Goal: Task Accomplishment & Management: Complete application form

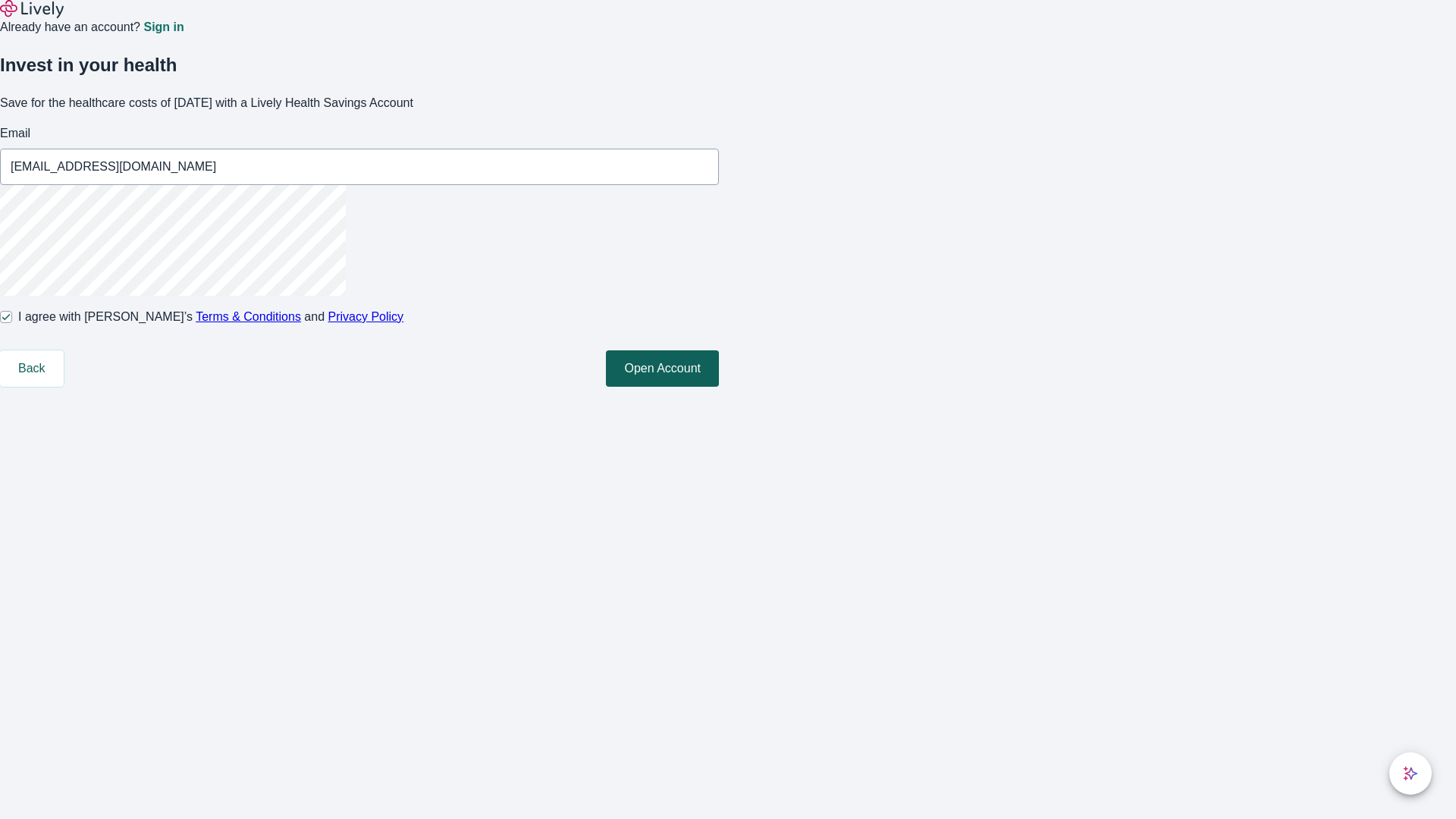
click at [719, 387] on button "Open Account" at bounding box center [662, 368] width 113 height 36
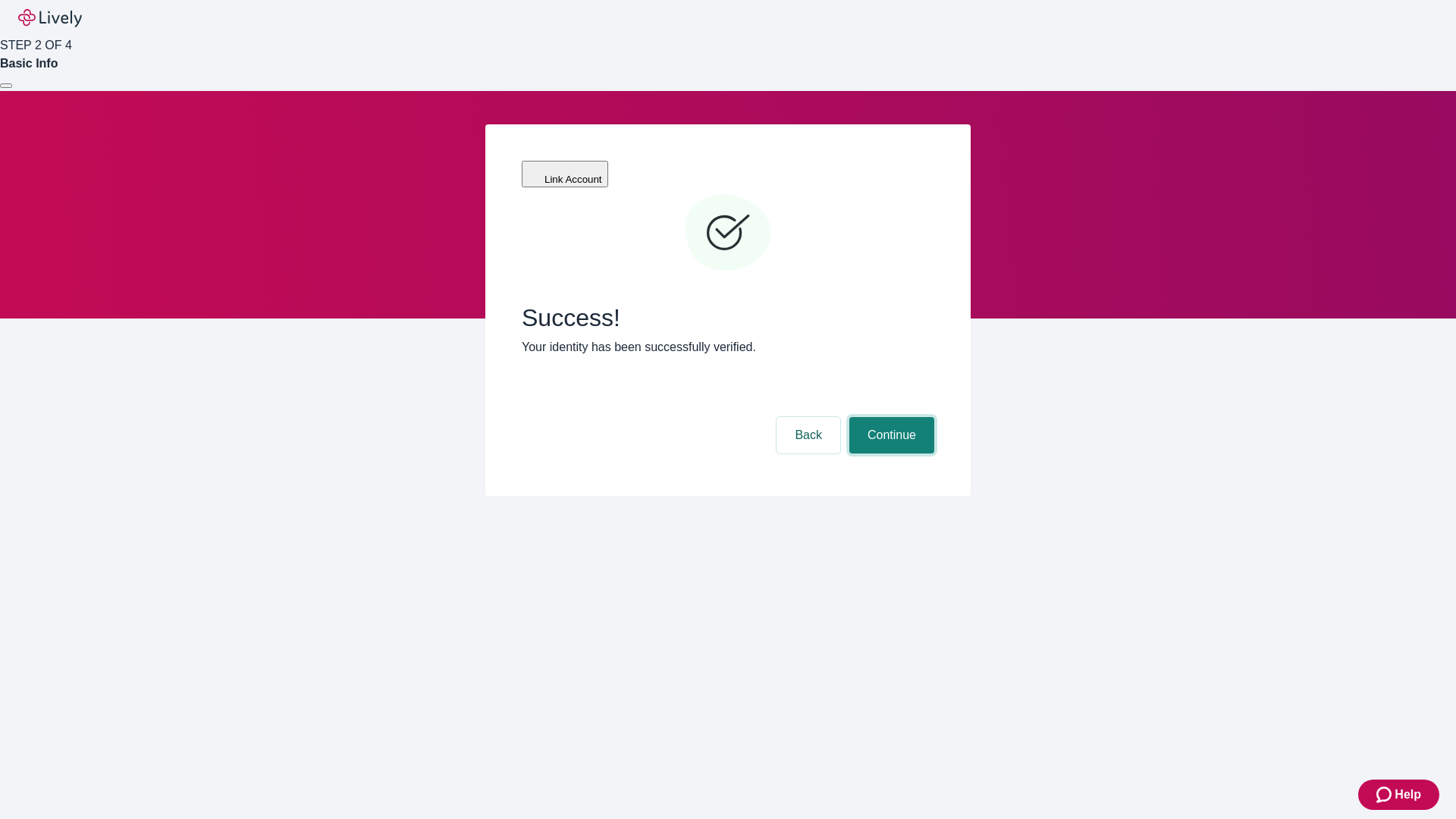
click at [890, 417] on button "Continue" at bounding box center [891, 435] width 85 height 36
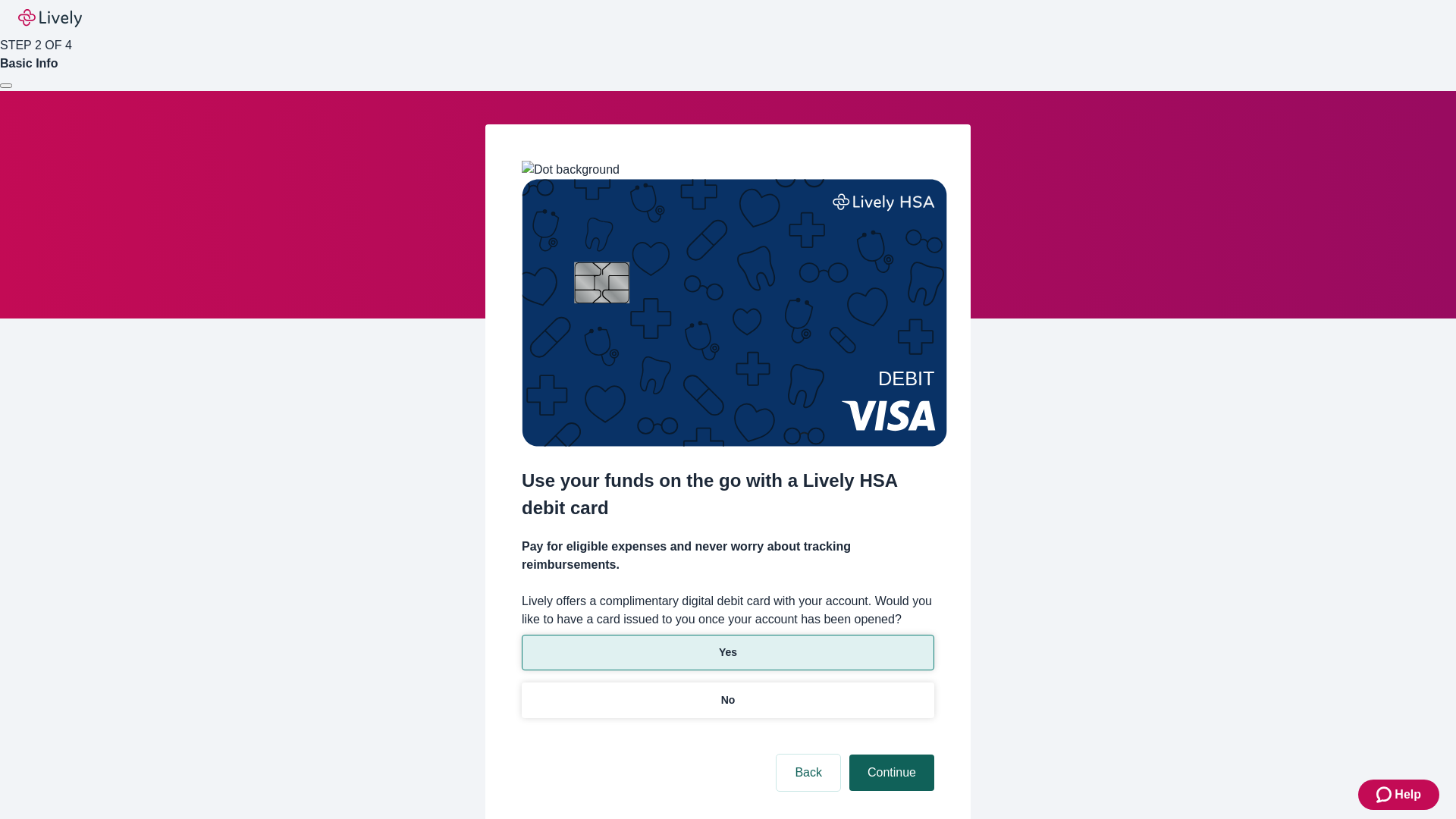
click at [727, 645] on p "Yes" at bounding box center [728, 652] width 19 height 16
click at [890, 755] on button "Continue" at bounding box center [891, 773] width 85 height 36
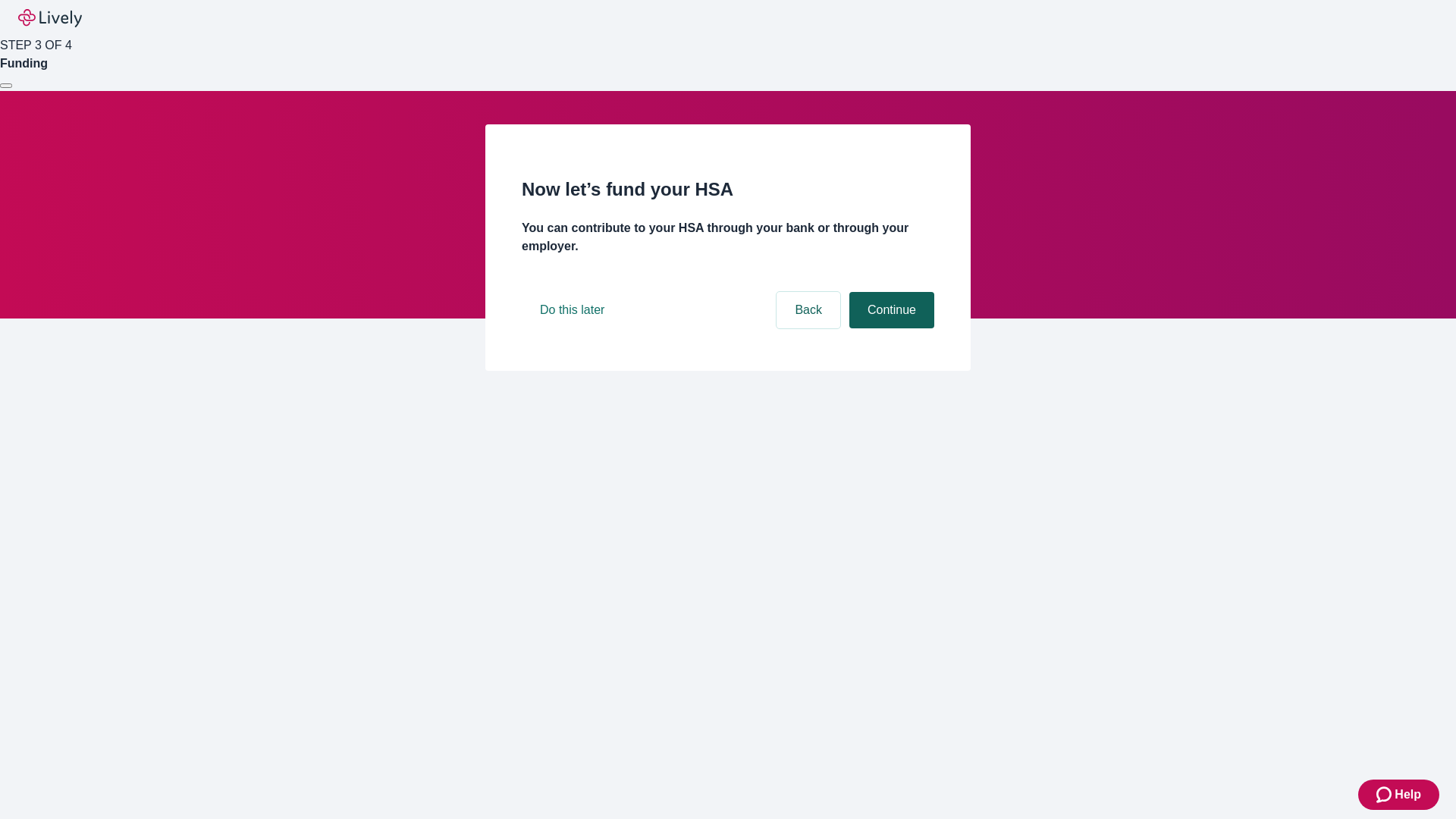
click at [890, 329] on button "Continue" at bounding box center [891, 310] width 85 height 36
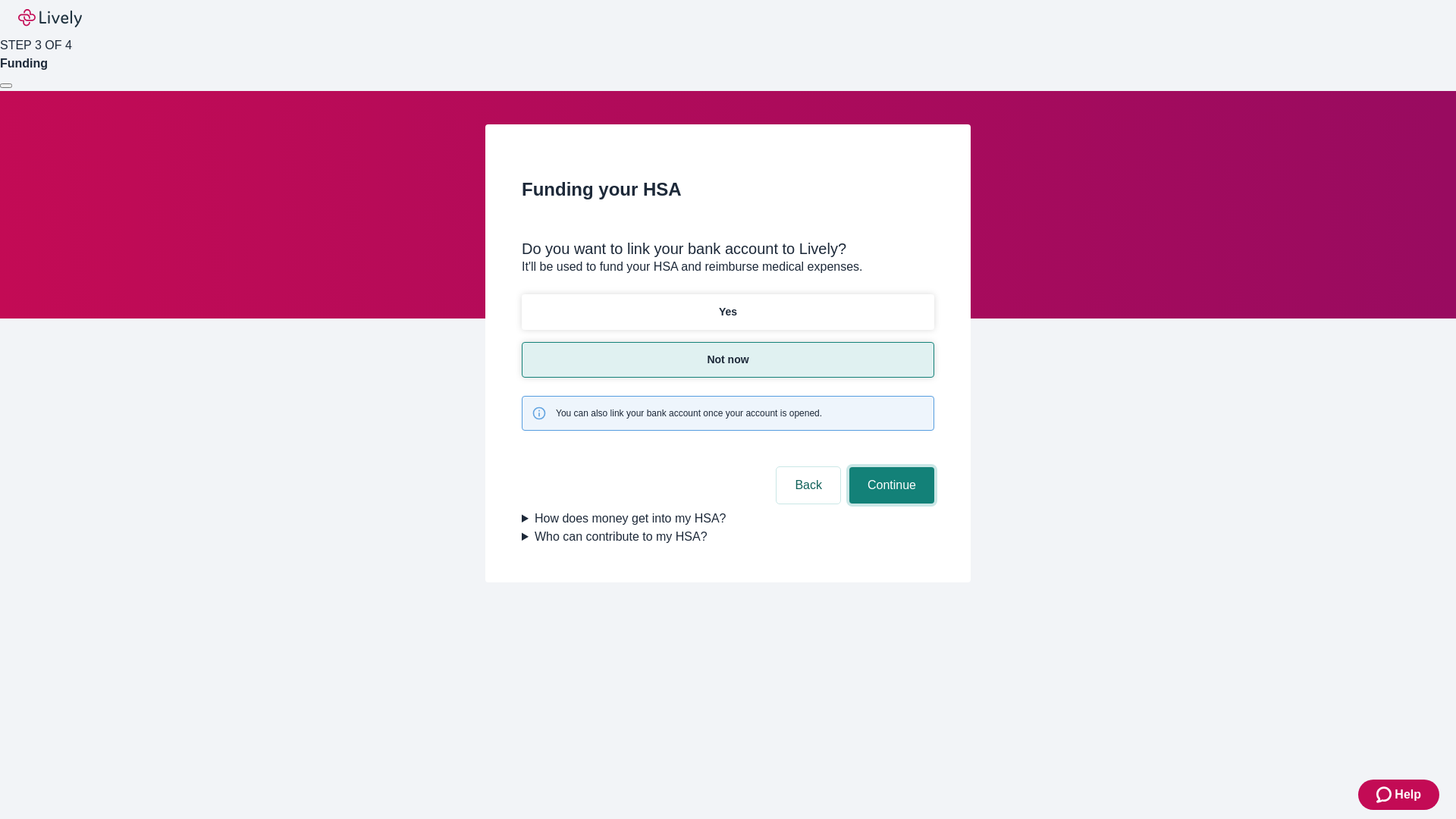
click at [890, 468] on button "Continue" at bounding box center [891, 485] width 85 height 36
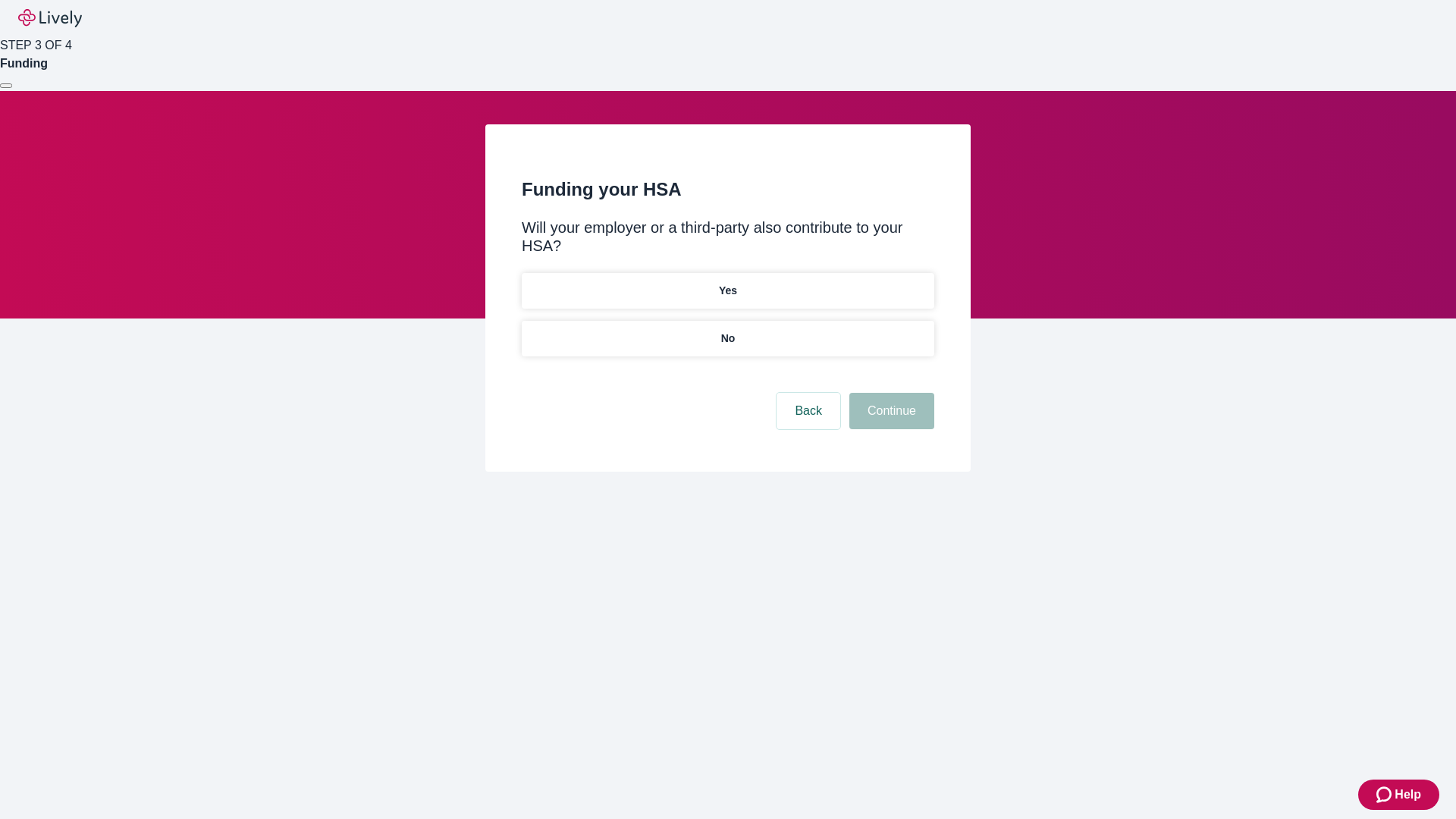
click at [727, 330] on p "No" at bounding box center [728, 338] width 14 height 16
click at [890, 393] on button "Continue" at bounding box center [891, 410] width 85 height 36
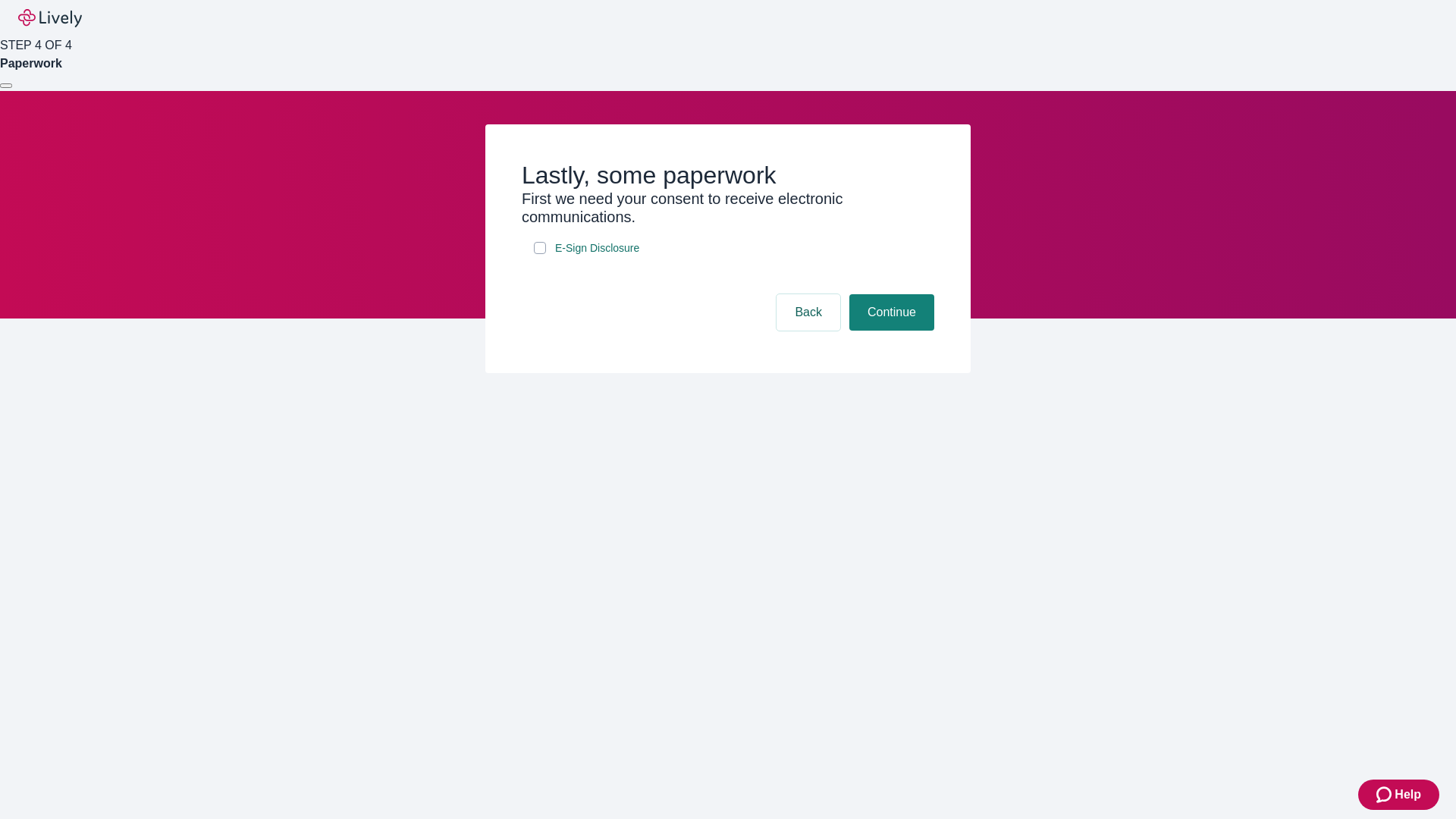
click at [540, 254] on input "E-Sign Disclosure" at bounding box center [540, 248] width 12 height 12
checkbox input "true"
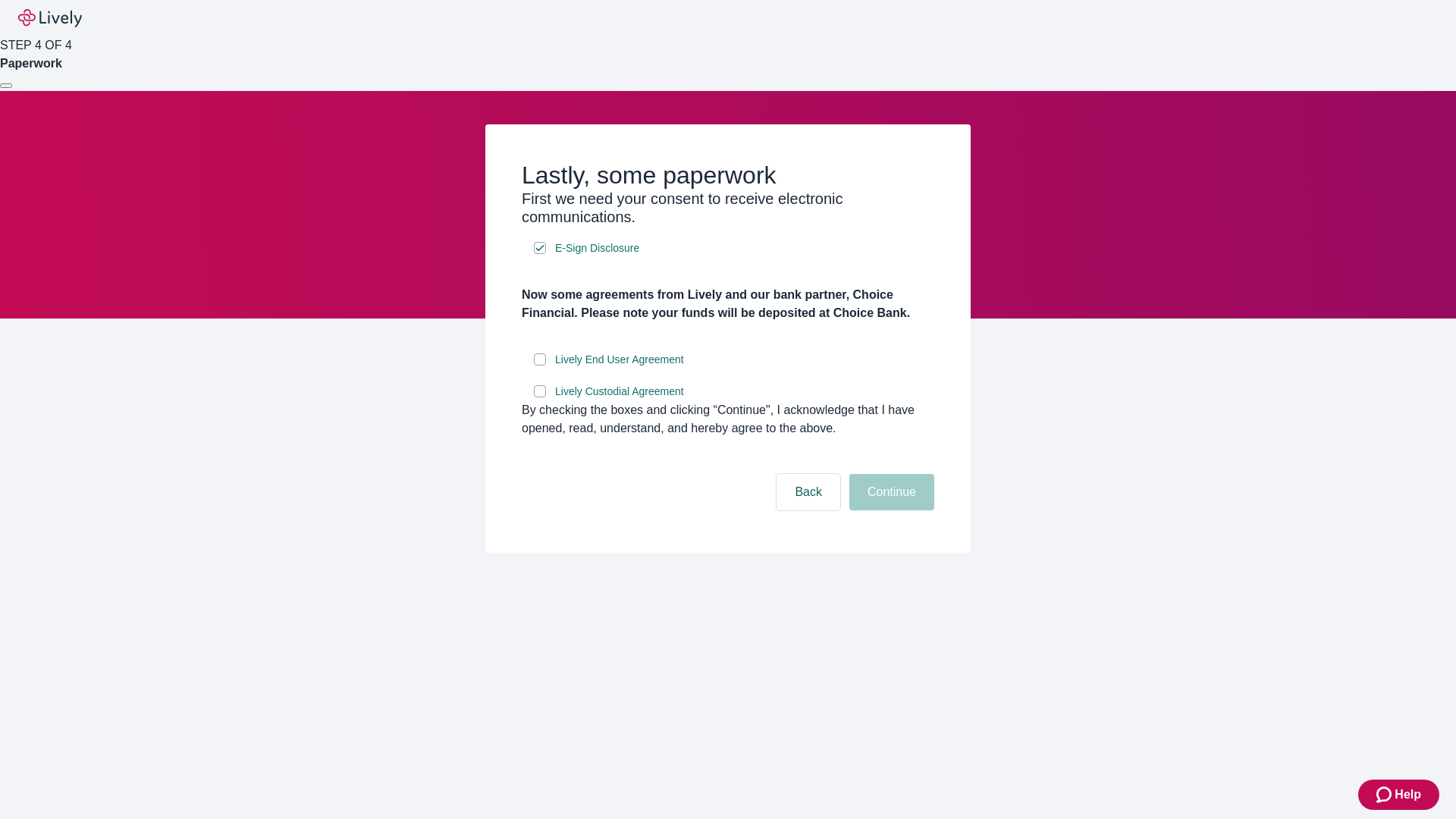
click at [540, 366] on input "Lively End User Agreement" at bounding box center [540, 359] width 12 height 12
checkbox input "true"
click at [540, 398] on input "Lively Custodial Agreement" at bounding box center [540, 391] width 12 height 12
checkbox input "true"
click at [890, 511] on button "Continue" at bounding box center [891, 492] width 85 height 36
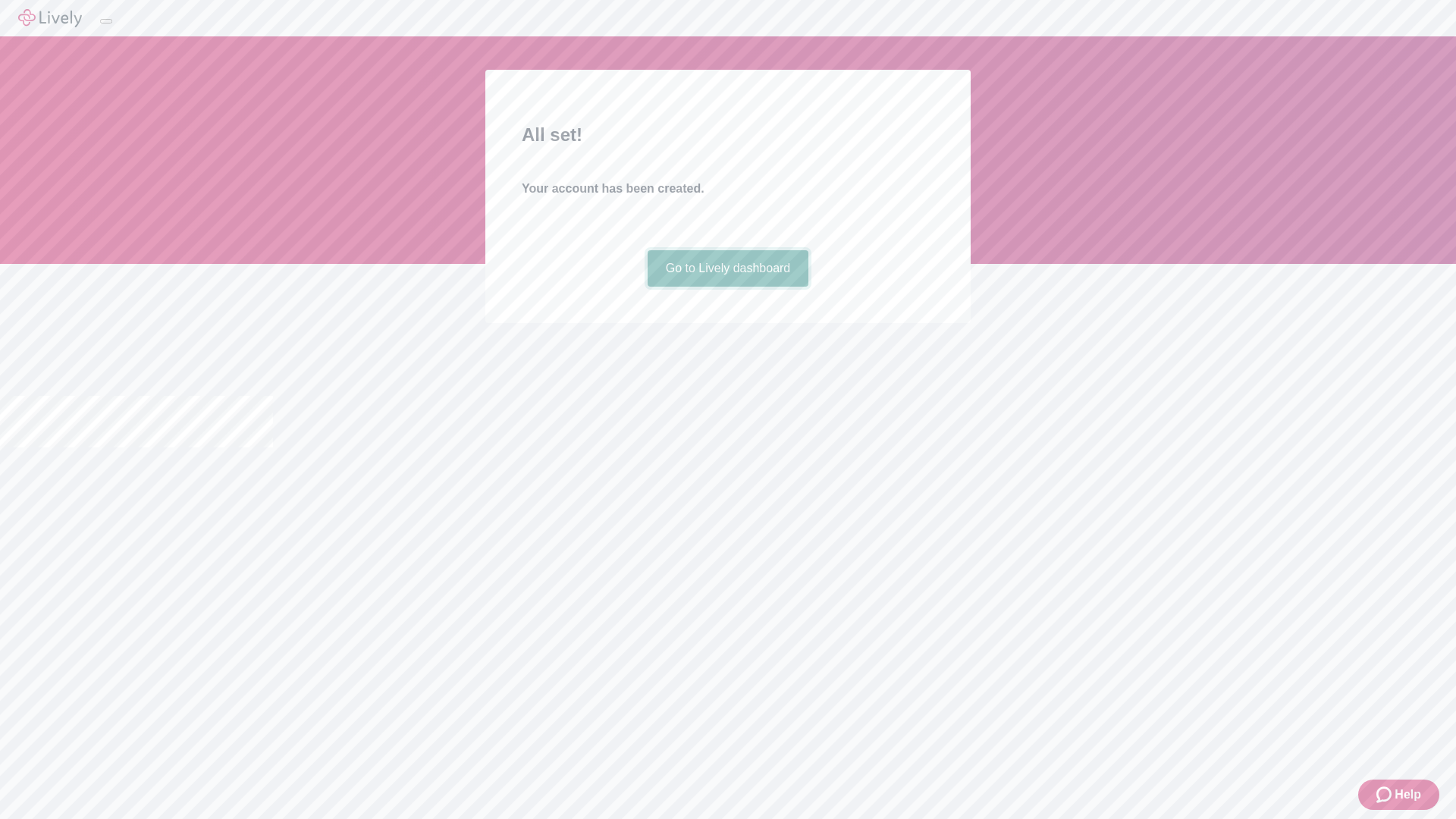
click at [727, 286] on link "Go to Lively dashboard" at bounding box center [729, 268] width 162 height 36
